Goal: Information Seeking & Learning: Learn about a topic

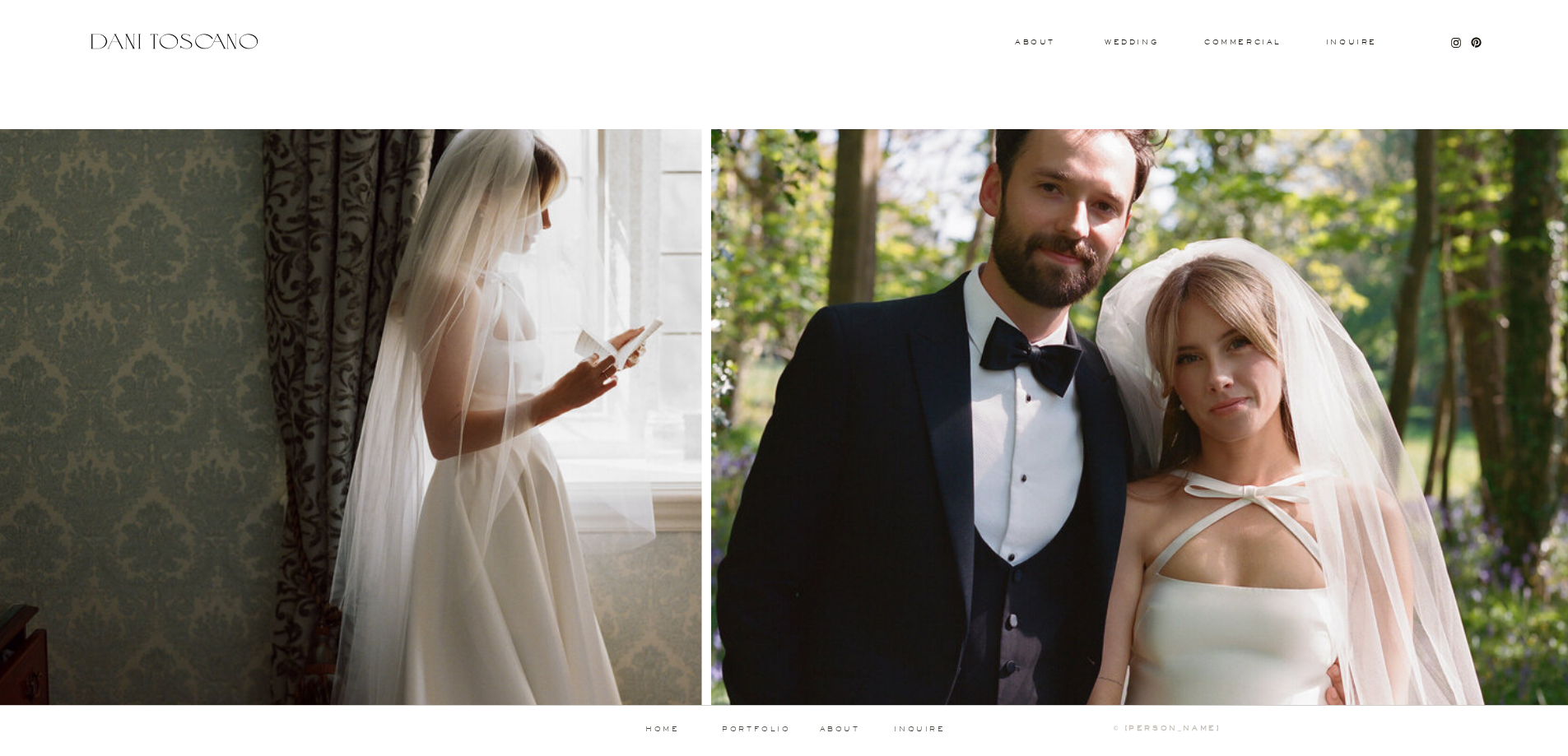
scroll to position [1530, 0]
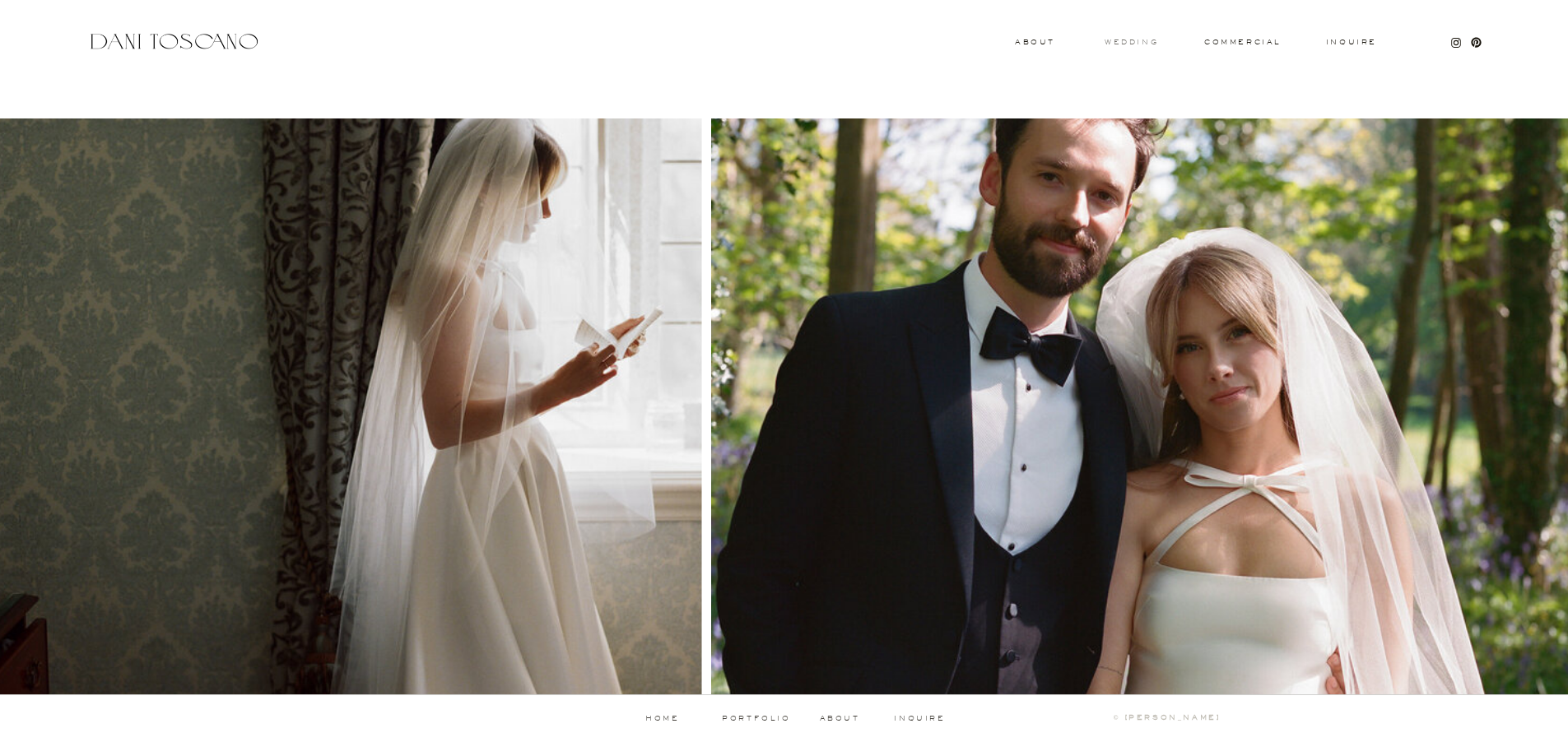
click at [1141, 43] on h3 "wedding" at bounding box center [1131, 42] width 54 height 6
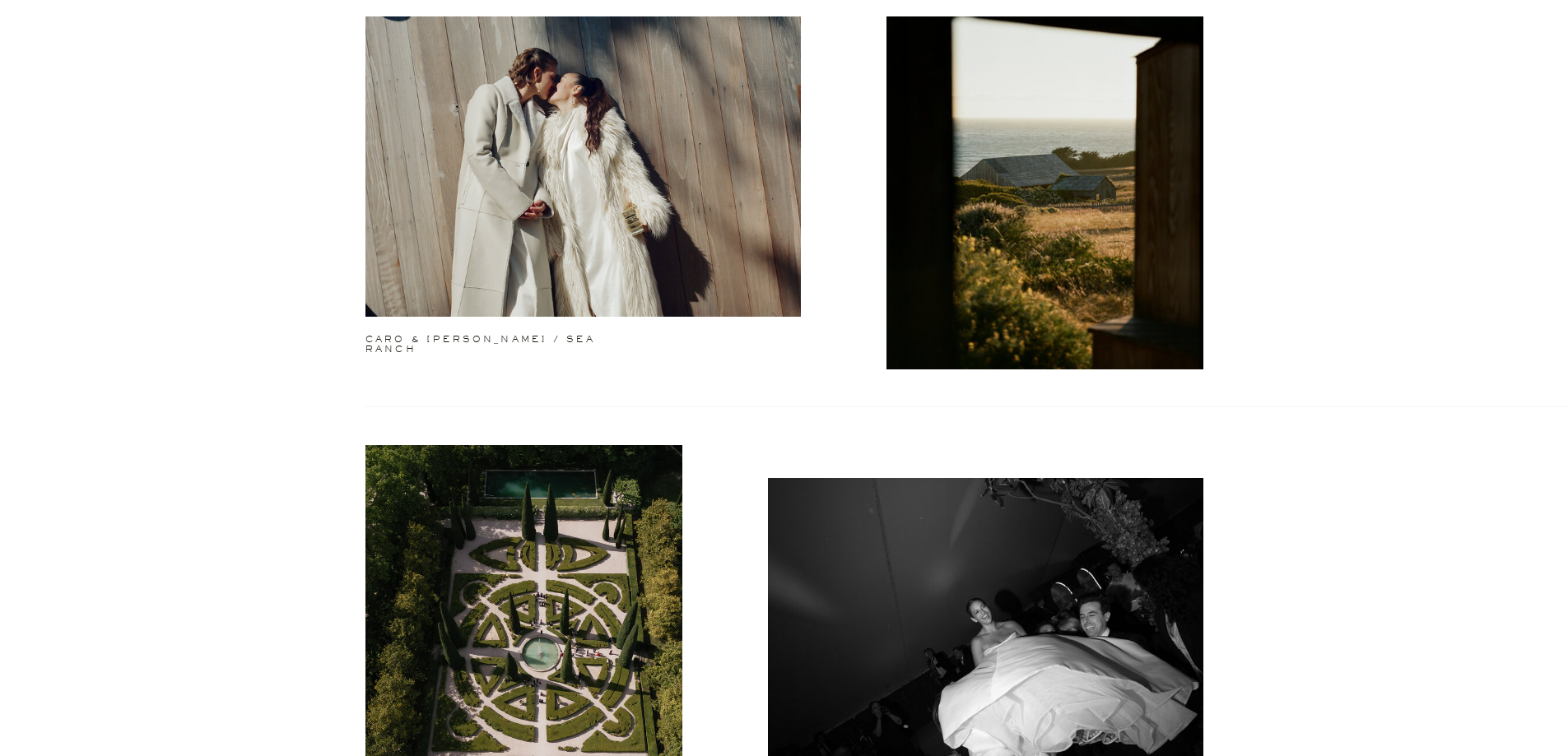
scroll to position [1810, 0]
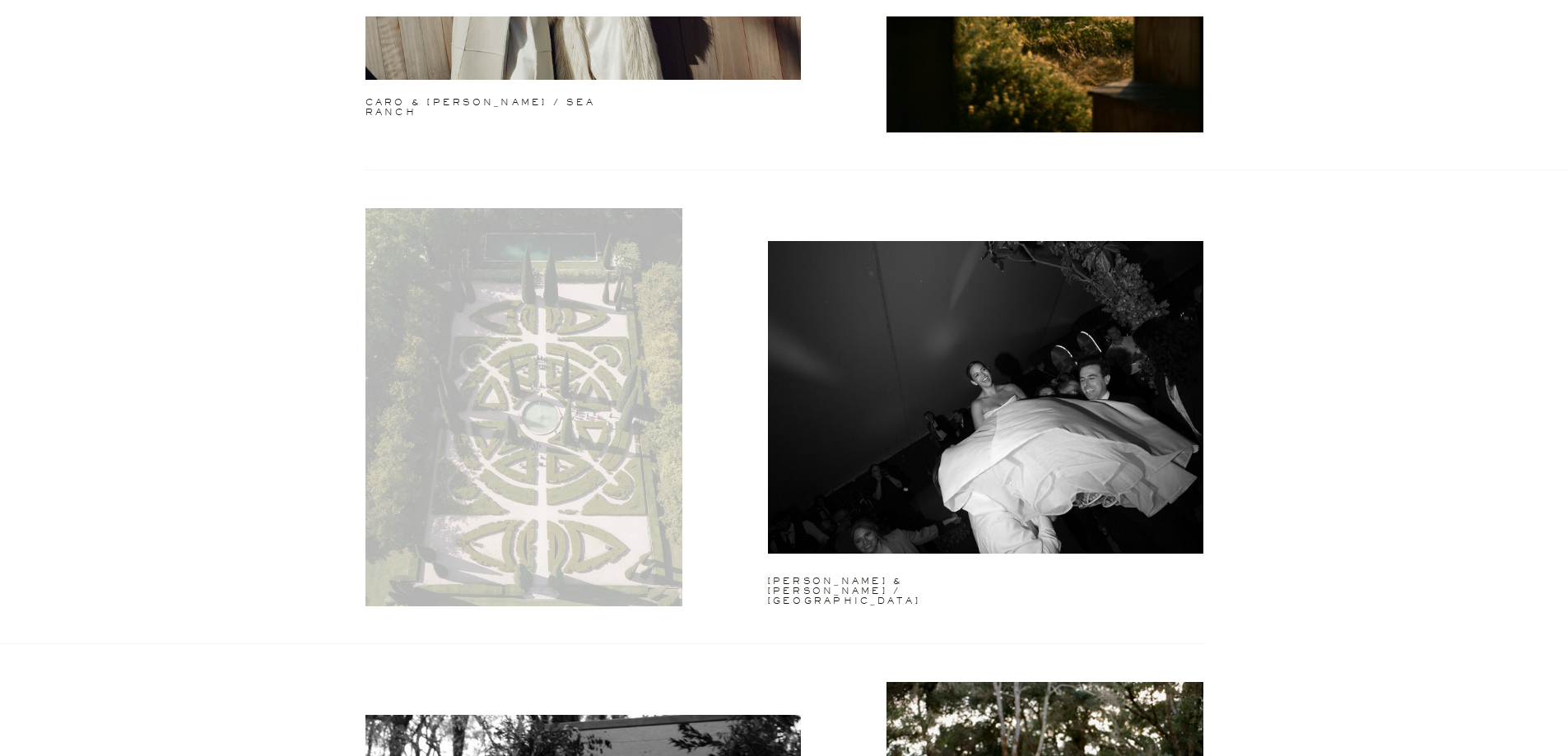
click at [540, 367] on div at bounding box center [524, 407] width 317 height 398
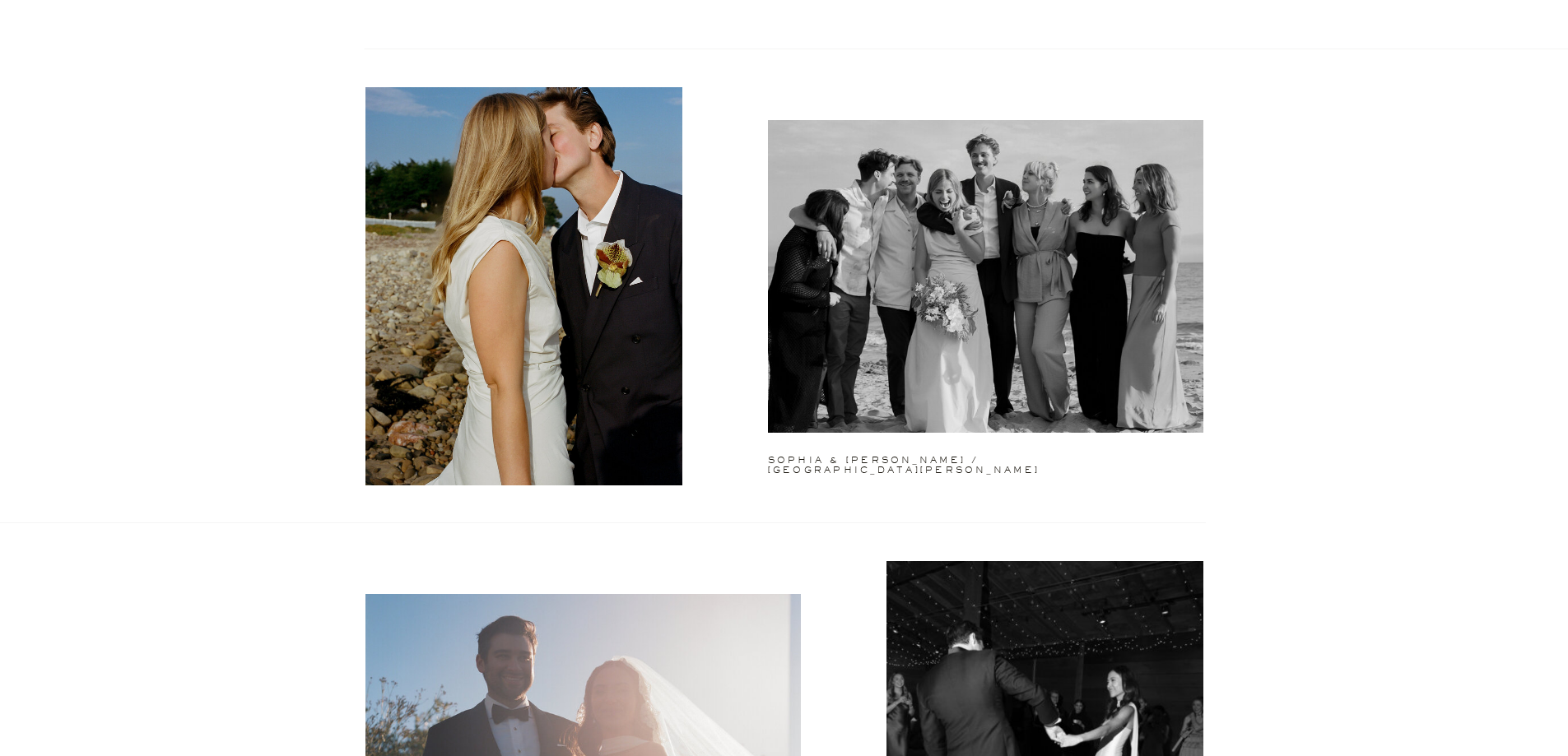
scroll to position [2881, 0]
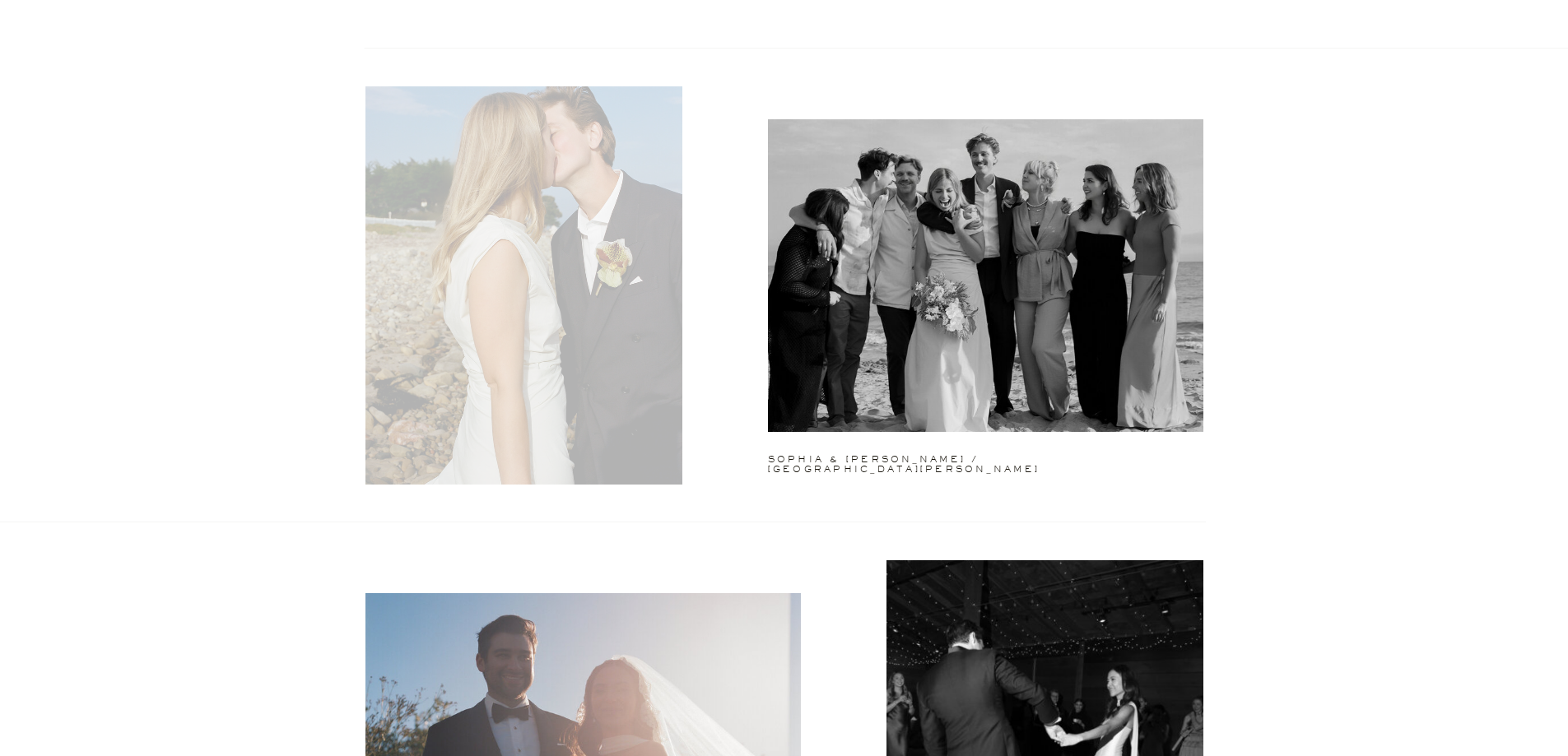
click at [604, 389] on div at bounding box center [524, 285] width 317 height 398
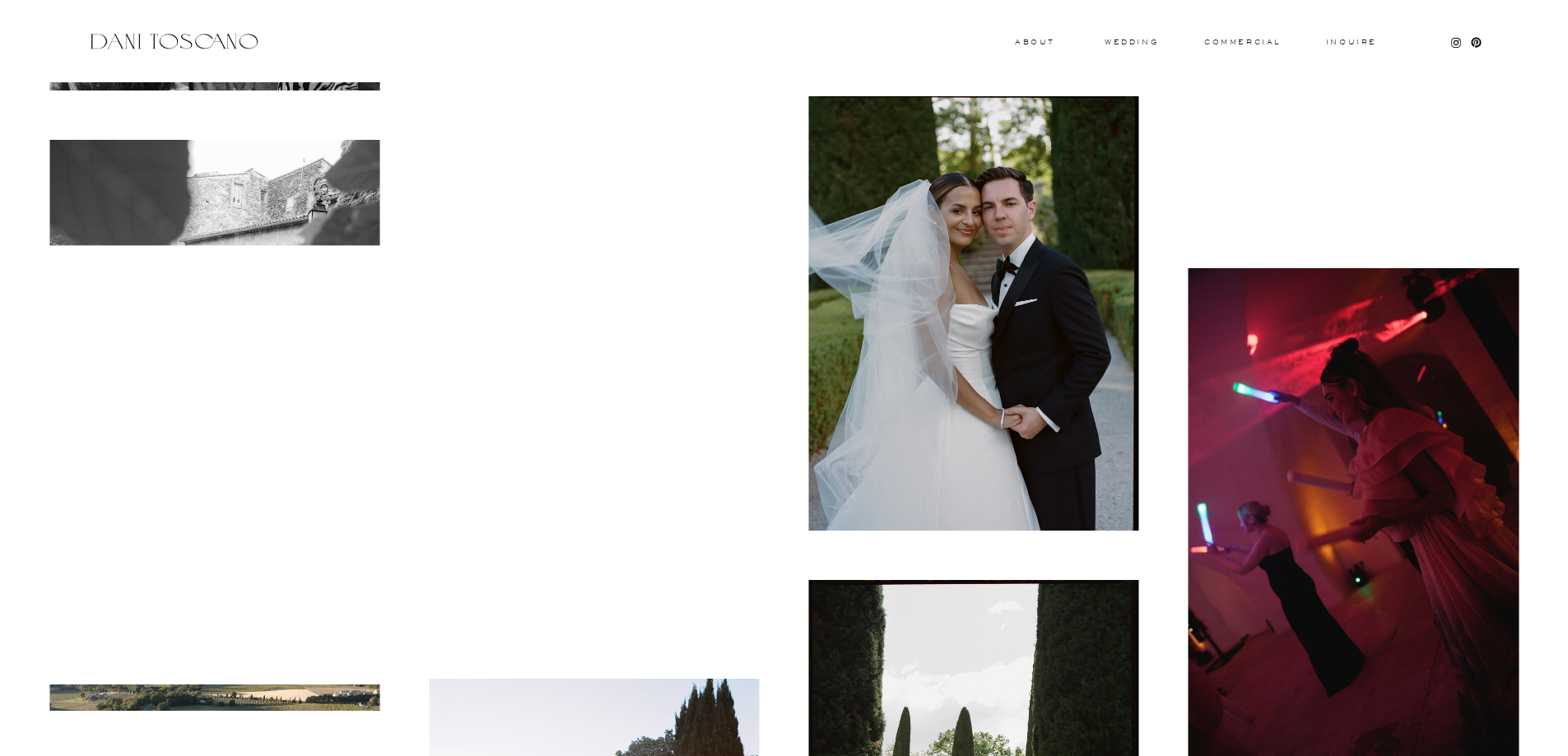
scroll to position [14236, 0]
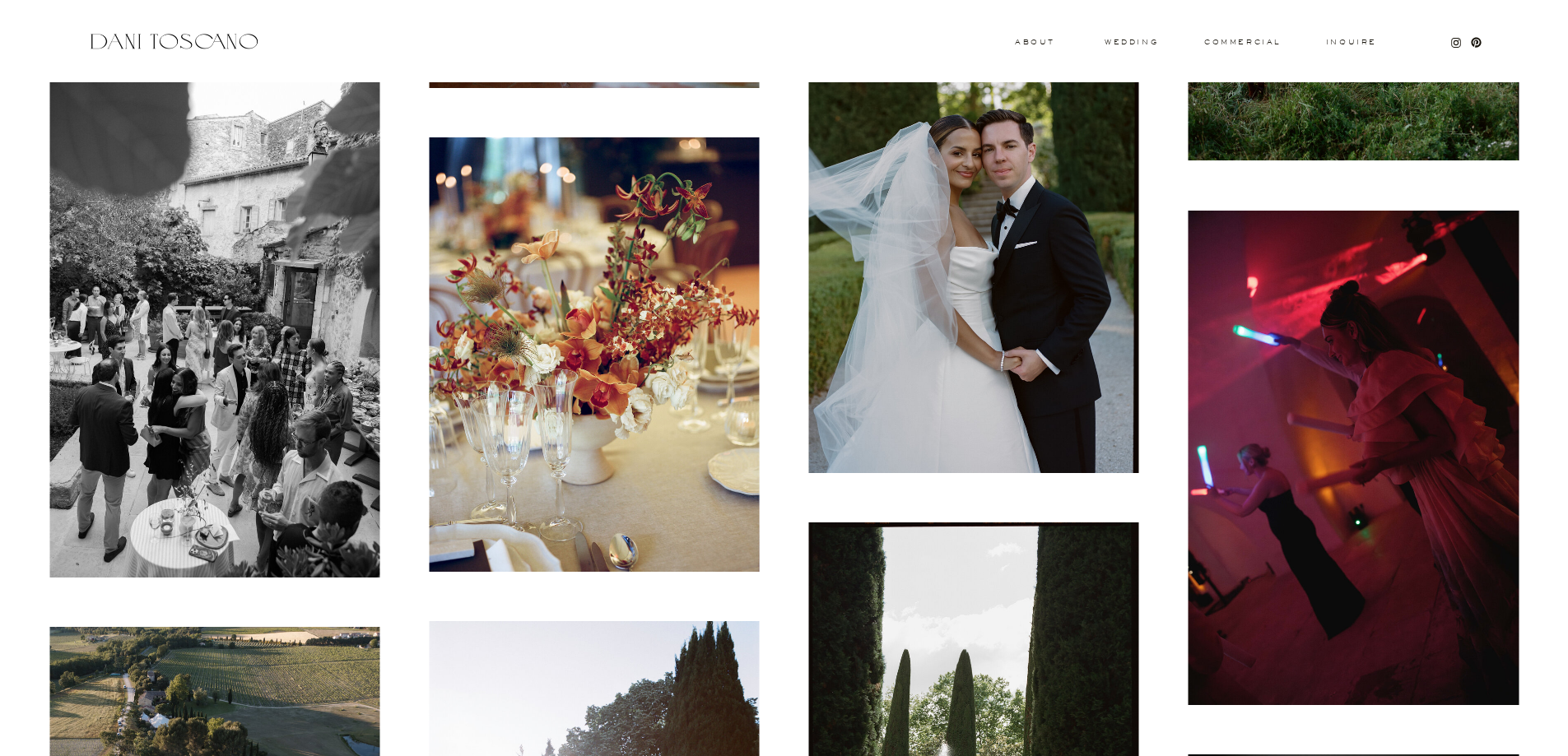
click at [993, 224] on img at bounding box center [974, 256] width 330 height 435
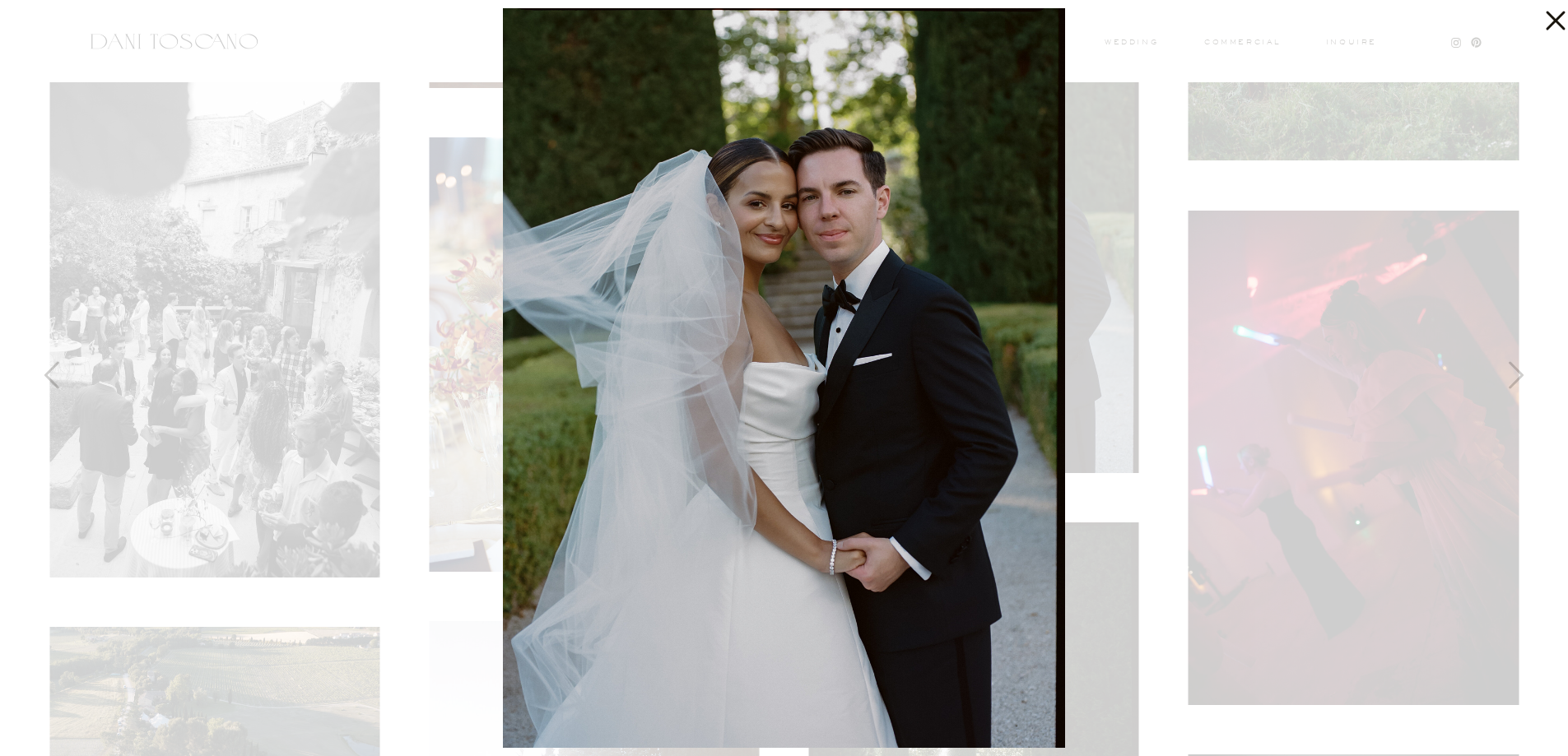
click at [1324, 190] on div at bounding box center [784, 378] width 1568 height 756
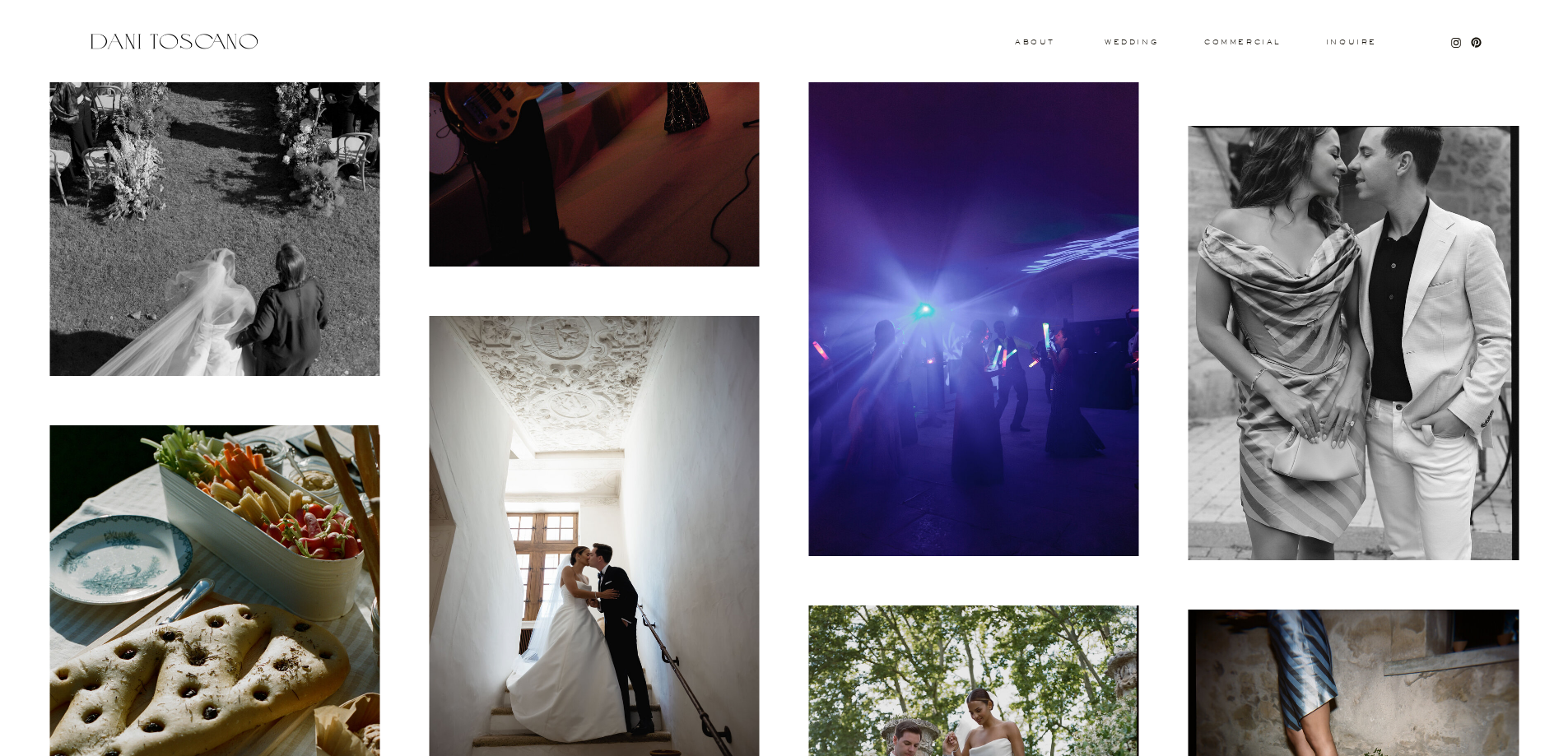
scroll to position [20244, 0]
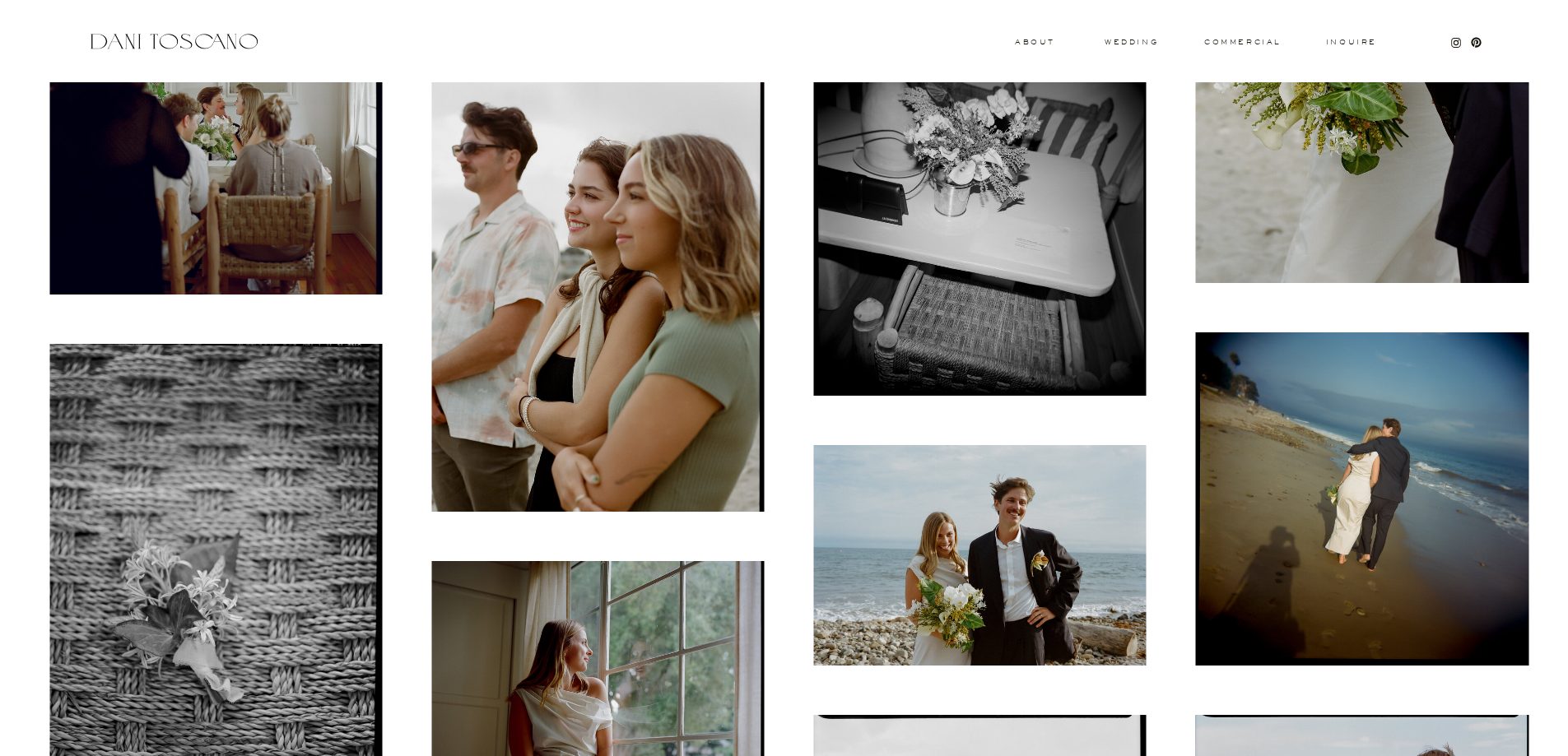
scroll to position [3291, 0]
